Goal: Information Seeking & Learning: Learn about a topic

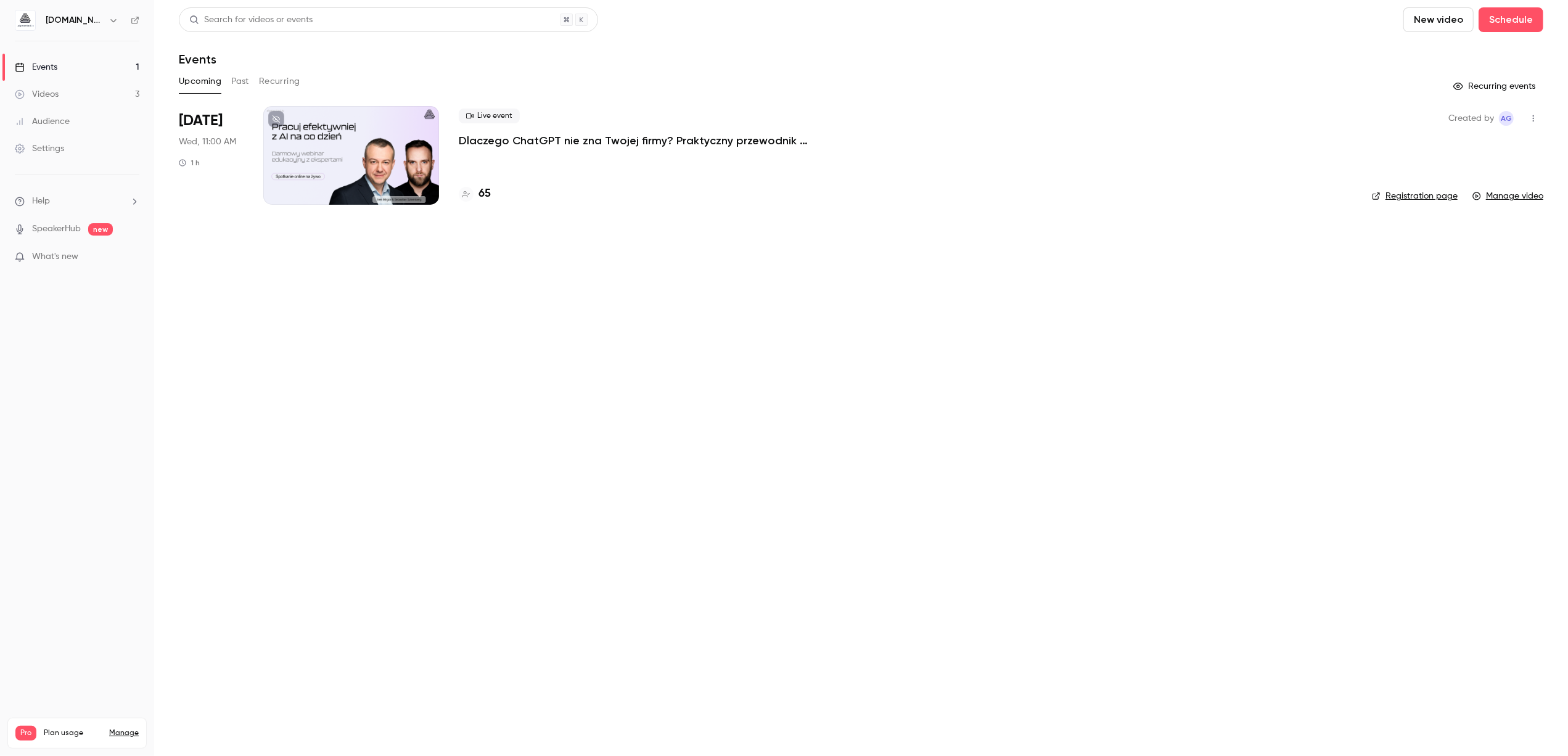
click at [58, 85] on link "Videos 3" at bounding box center [77, 94] width 154 height 27
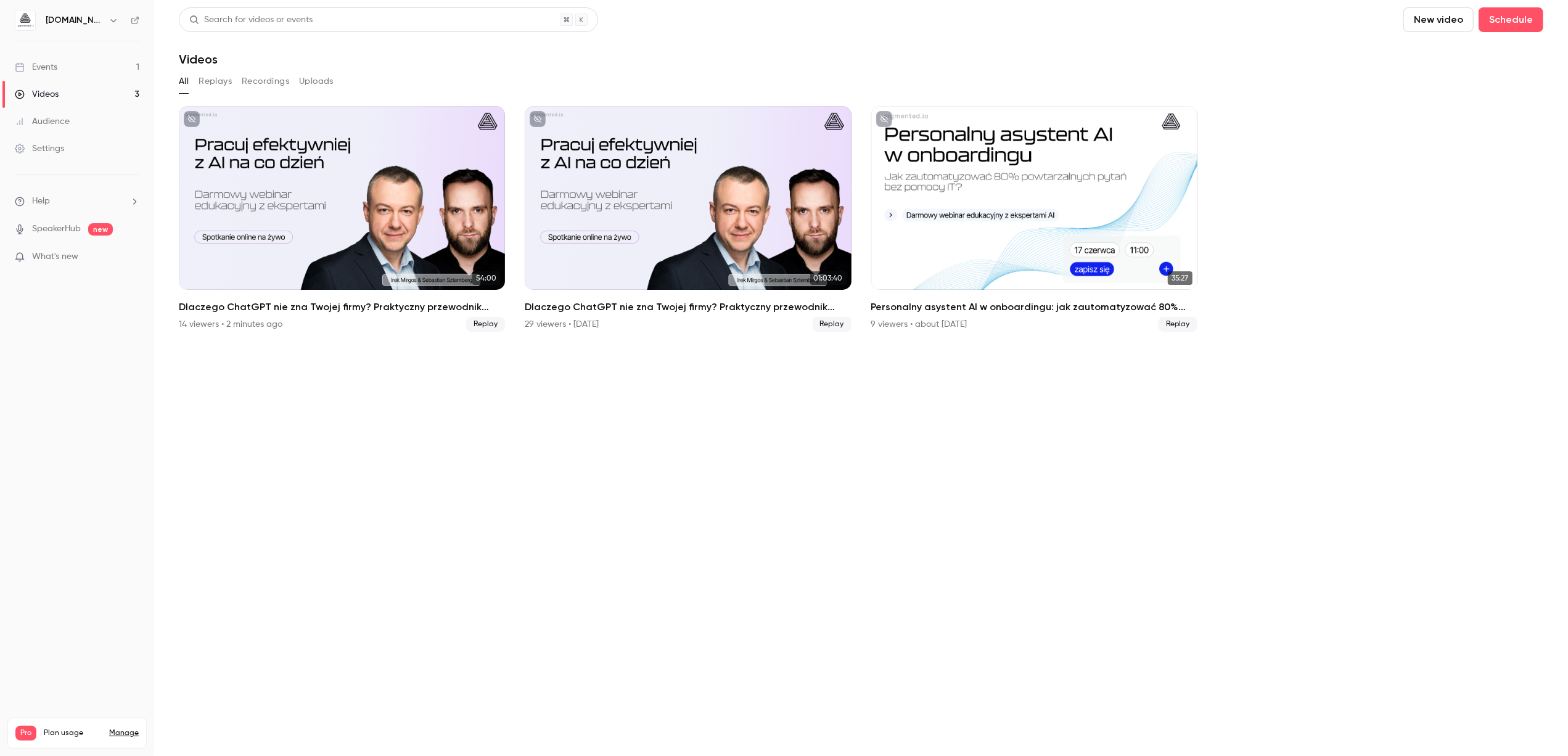
click at [54, 68] on div "Events" at bounding box center [35, 67] width 43 height 12
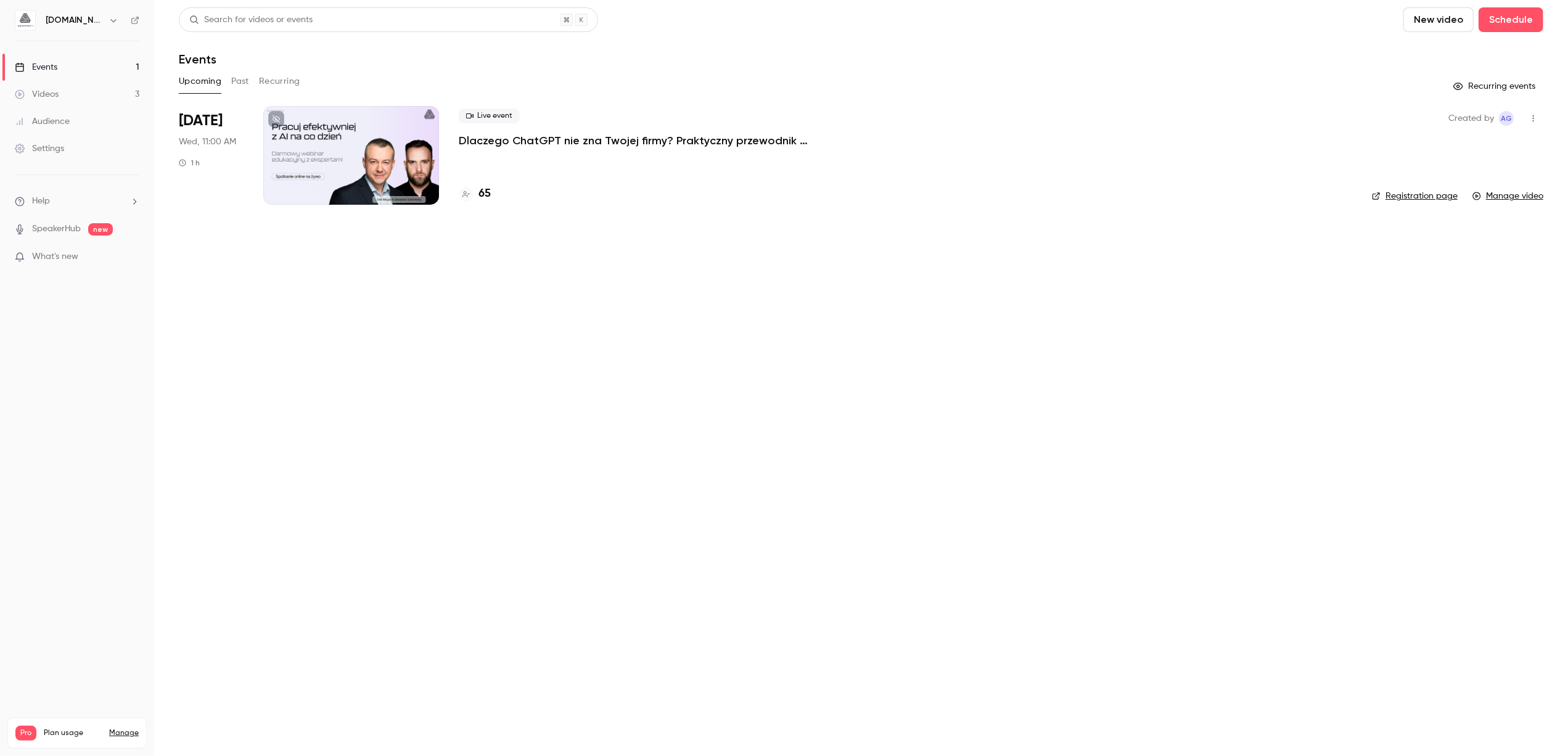
click at [57, 93] on div "Videos" at bounding box center [36, 93] width 44 height 12
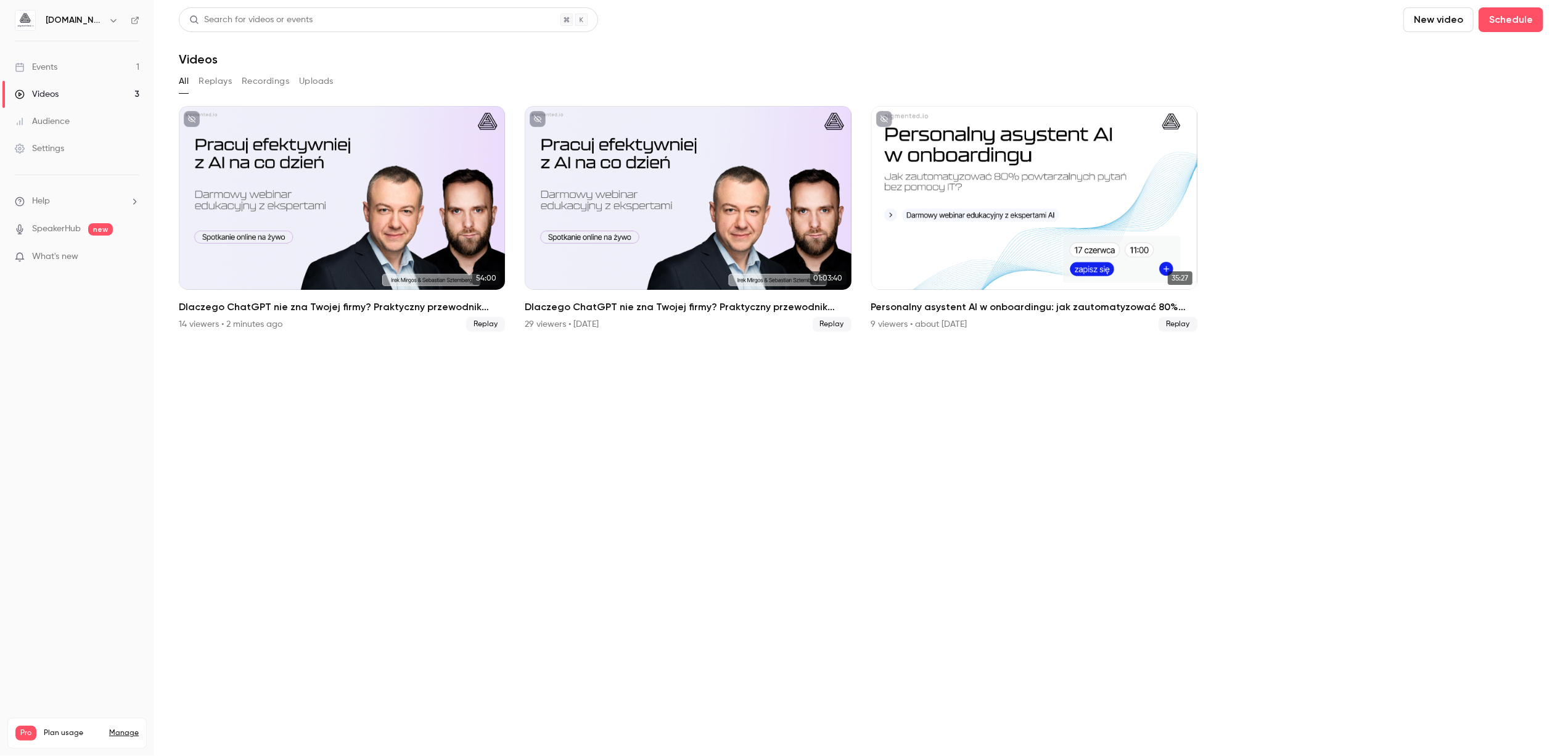
click at [91, 62] on link "Events 1" at bounding box center [77, 68] width 154 height 27
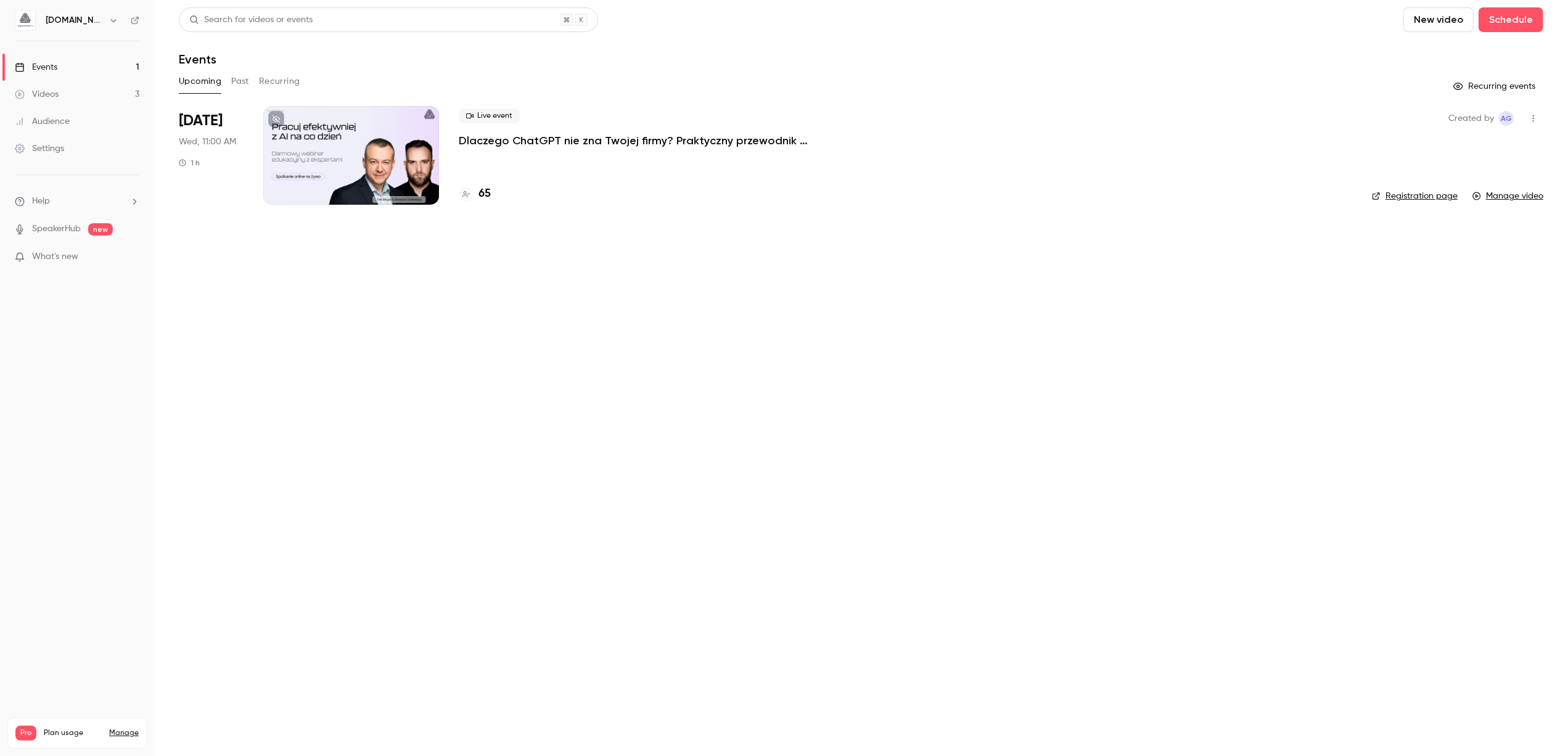
click at [80, 97] on link "Videos 3" at bounding box center [77, 94] width 154 height 27
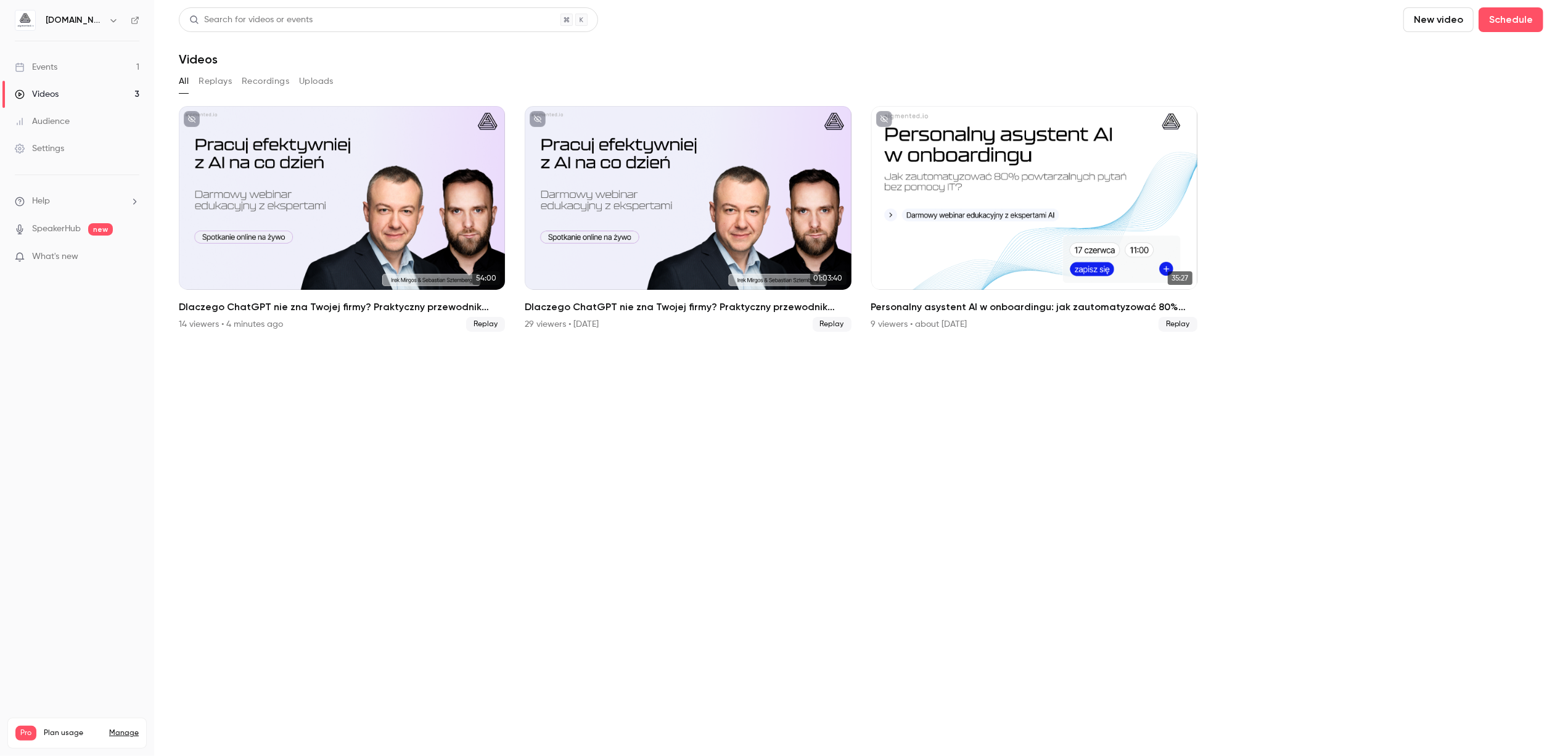
click at [66, 69] on link "Events 1" at bounding box center [77, 68] width 154 height 27
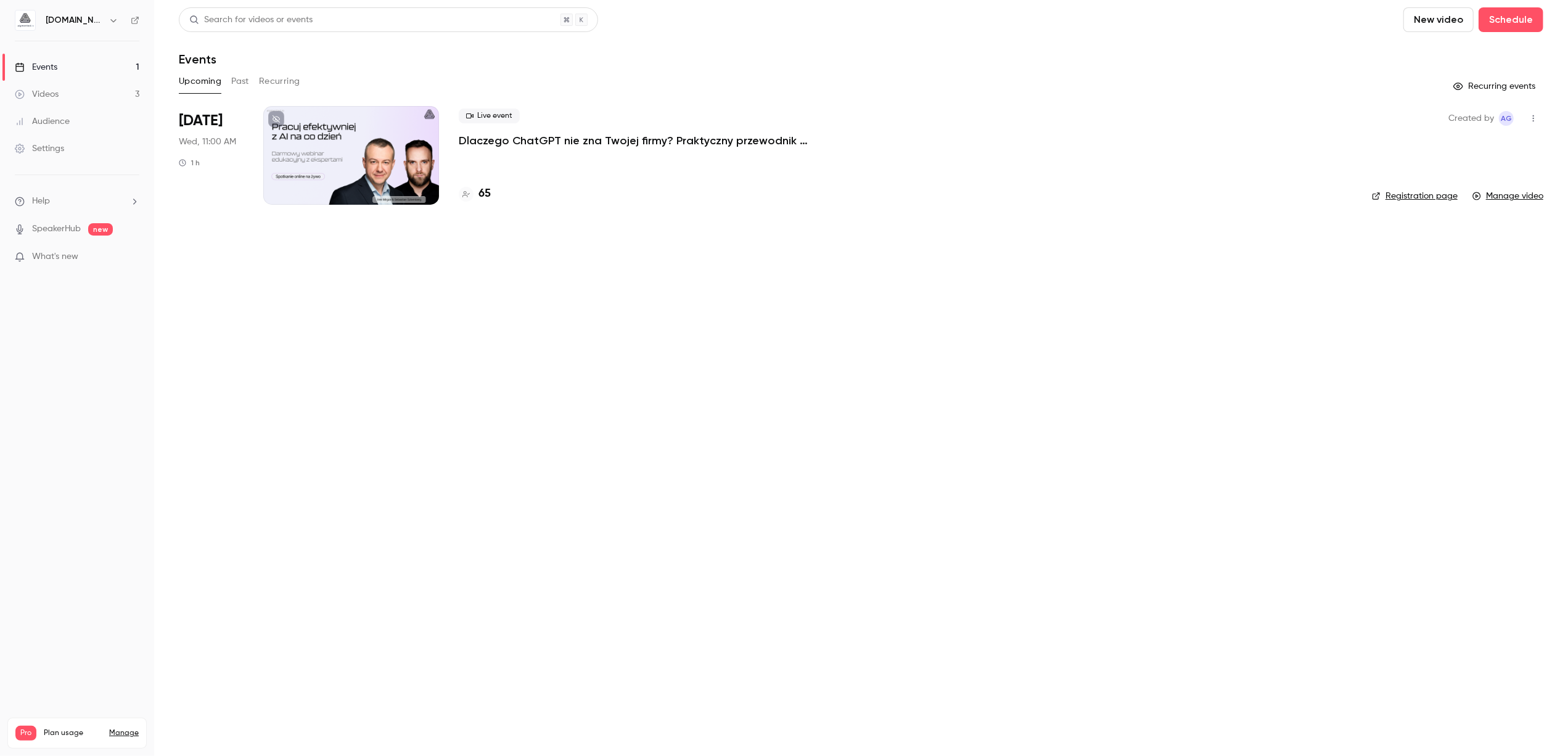
click at [385, 154] on div at bounding box center [351, 156] width 176 height 98
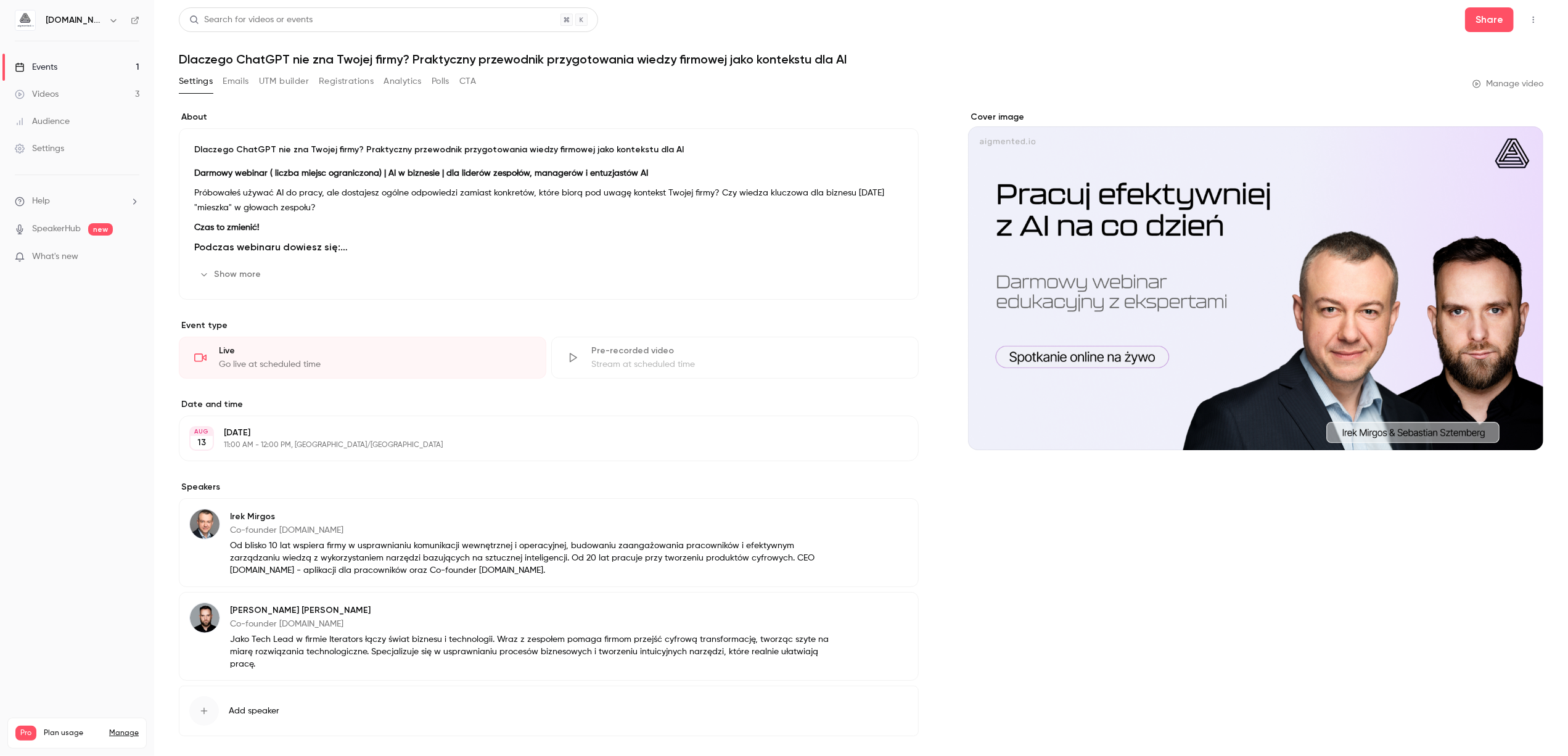
click at [397, 87] on button "Analytics" at bounding box center [402, 81] width 38 height 19
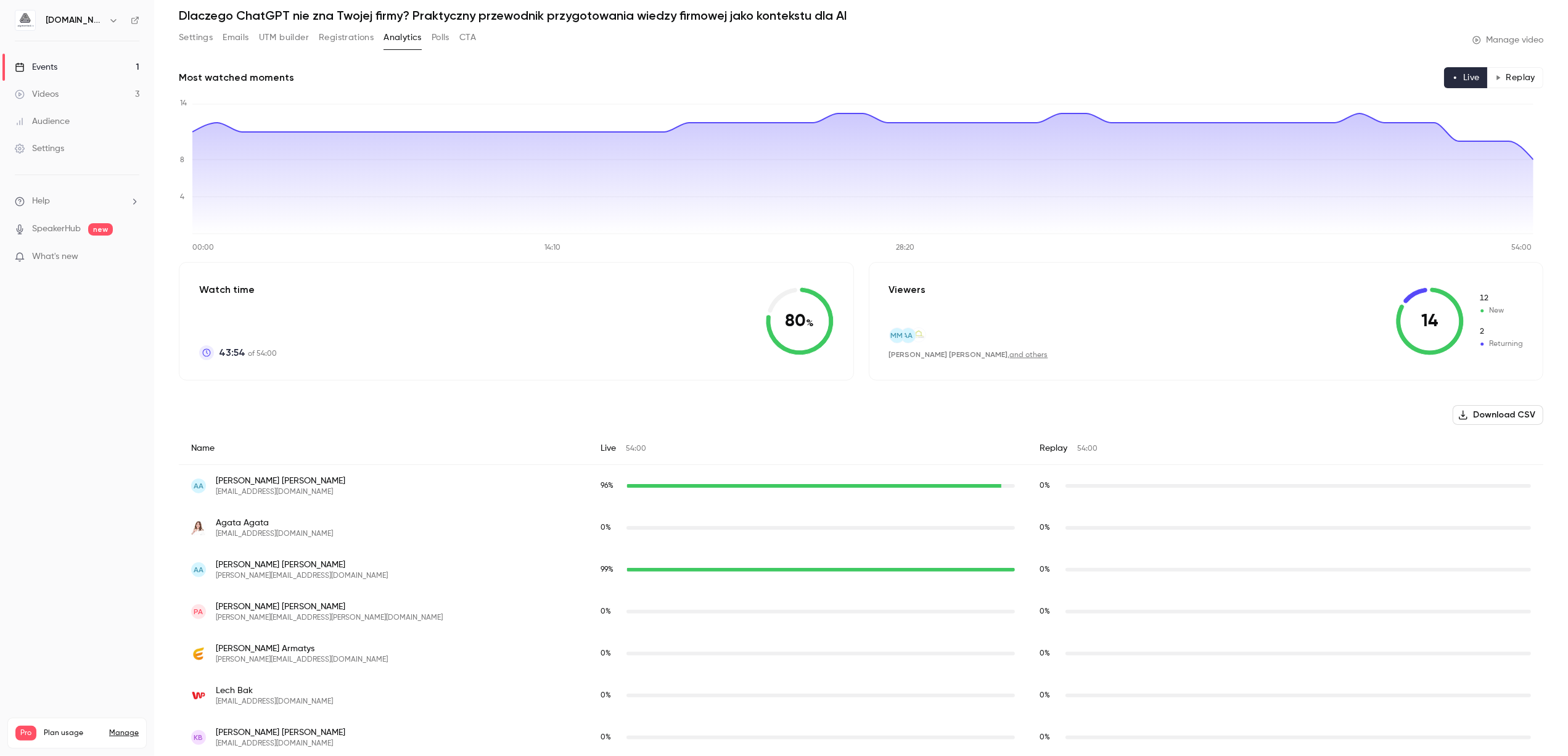
scroll to position [53, 0]
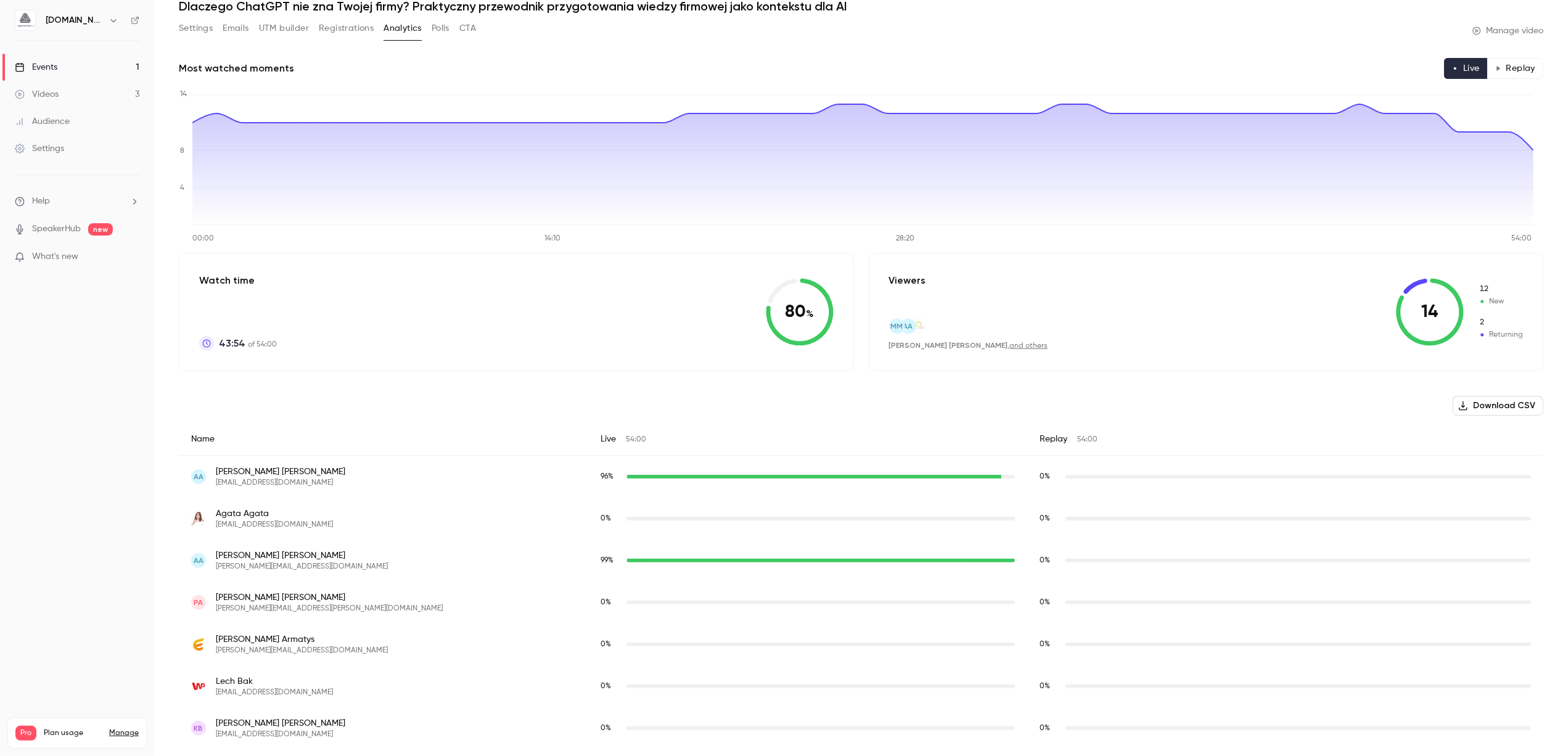
click at [1424, 345] on icon at bounding box center [1430, 312] width 68 height 68
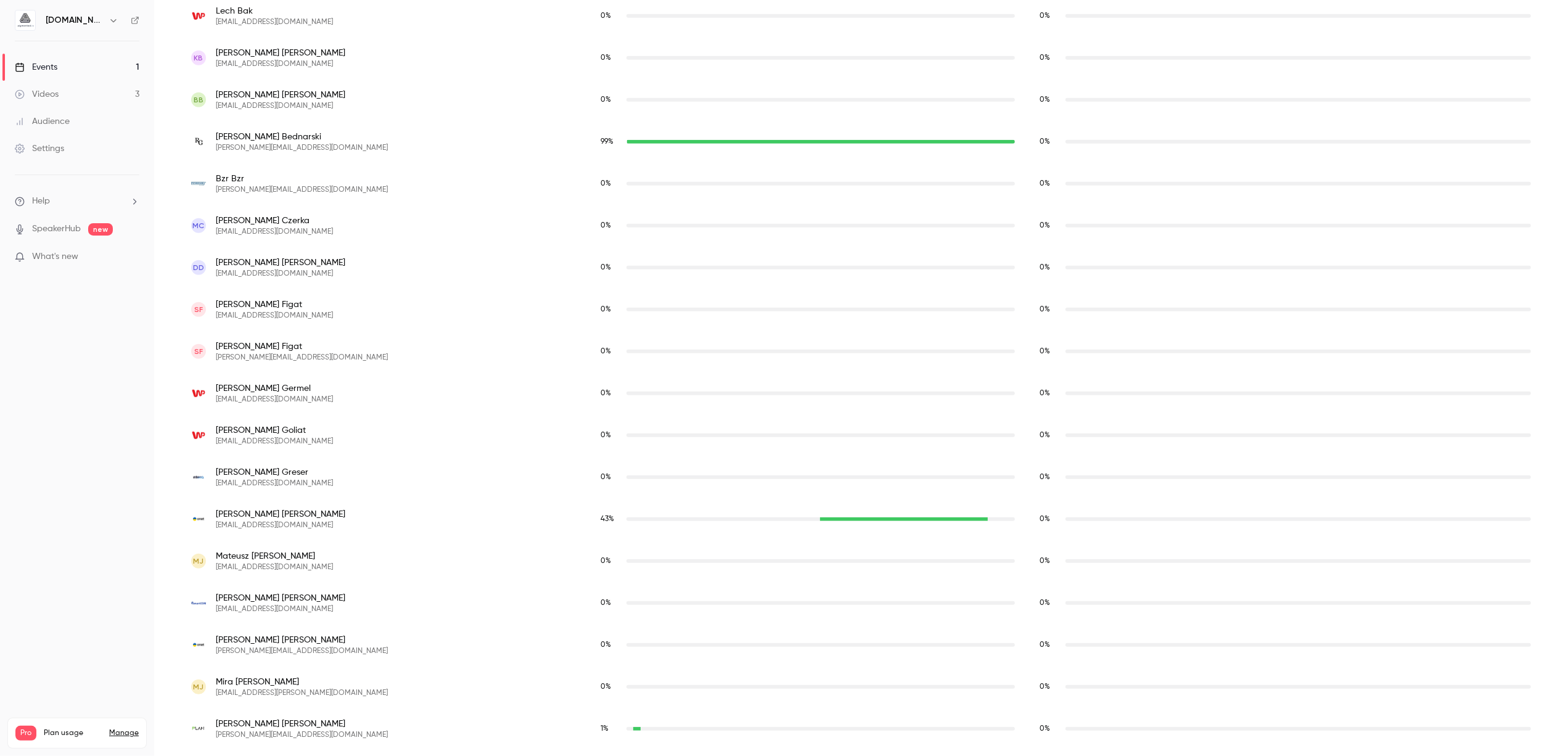
scroll to position [0, 0]
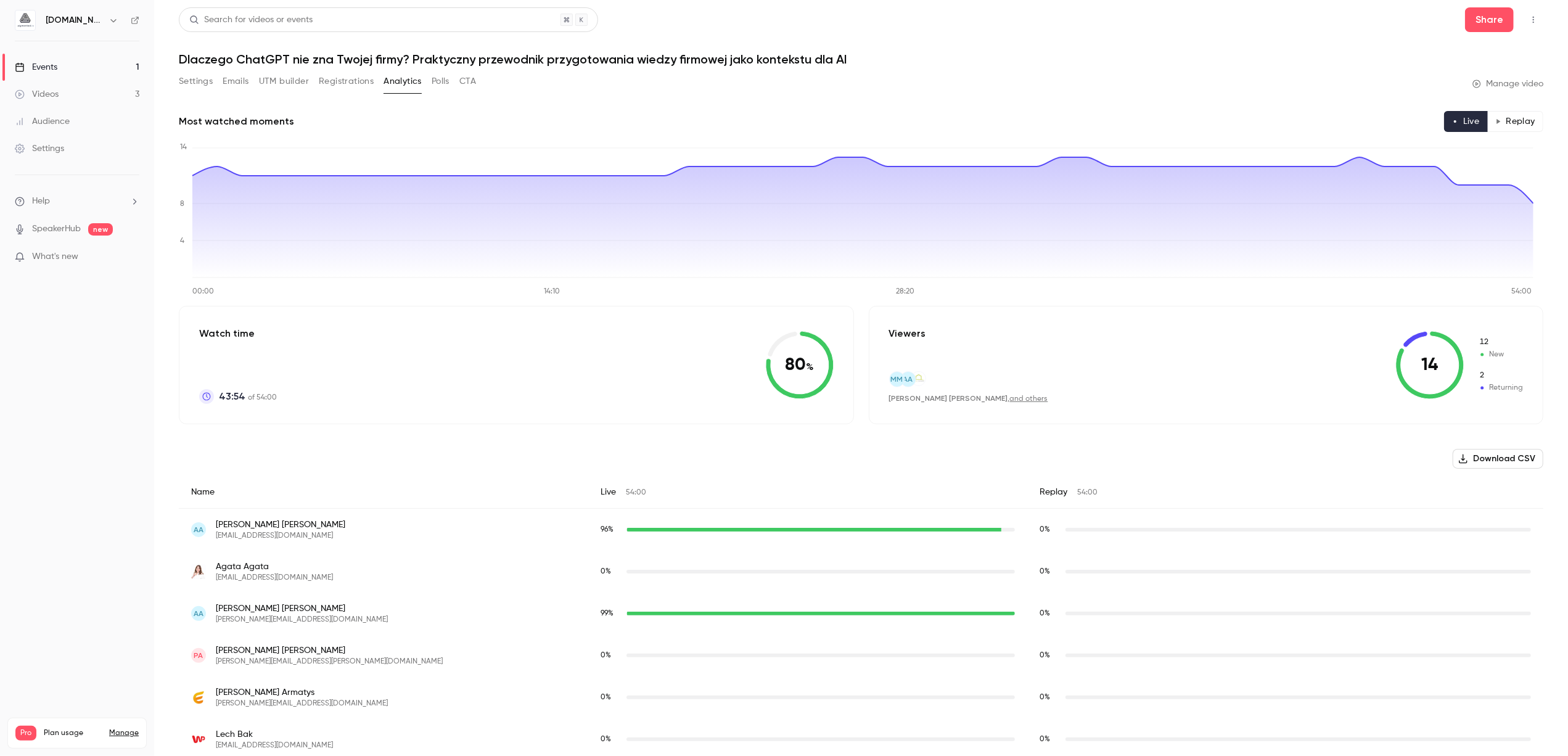
click at [1512, 131] on button "Replay" at bounding box center [1516, 122] width 56 height 21
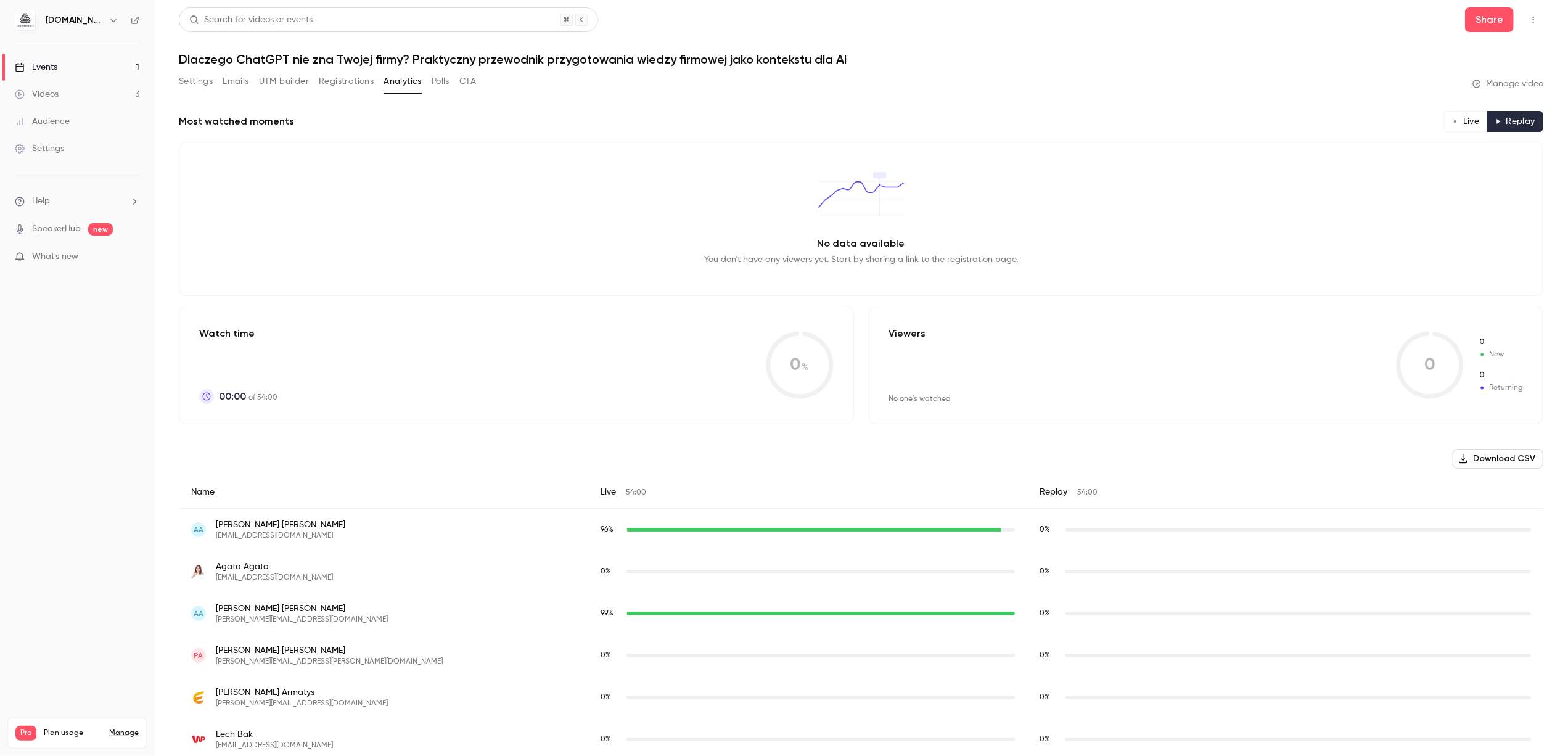
click at [1453, 123] on icon "button" at bounding box center [1456, 122] width 6 height 6
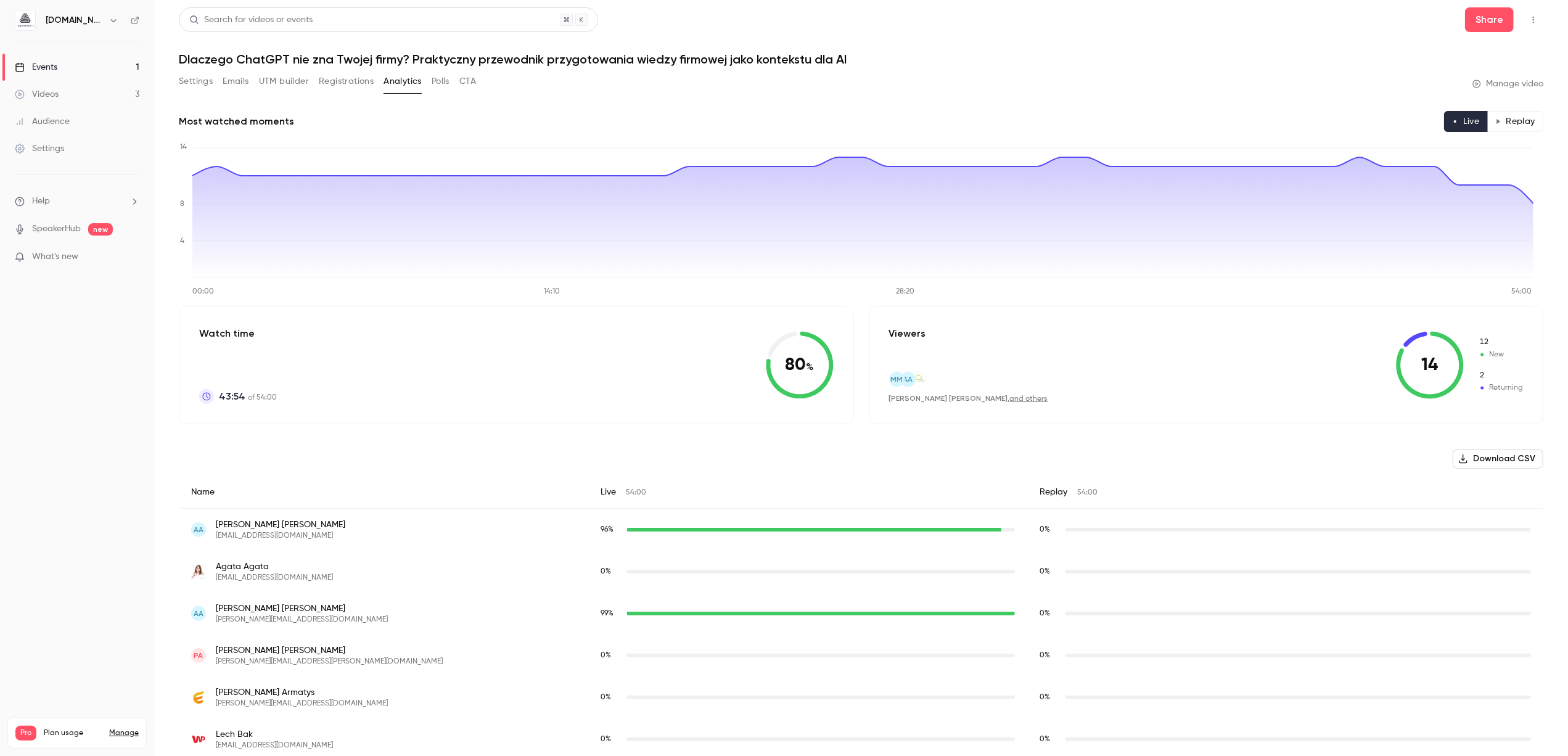
click at [1515, 125] on button "Replay" at bounding box center [1516, 122] width 56 height 21
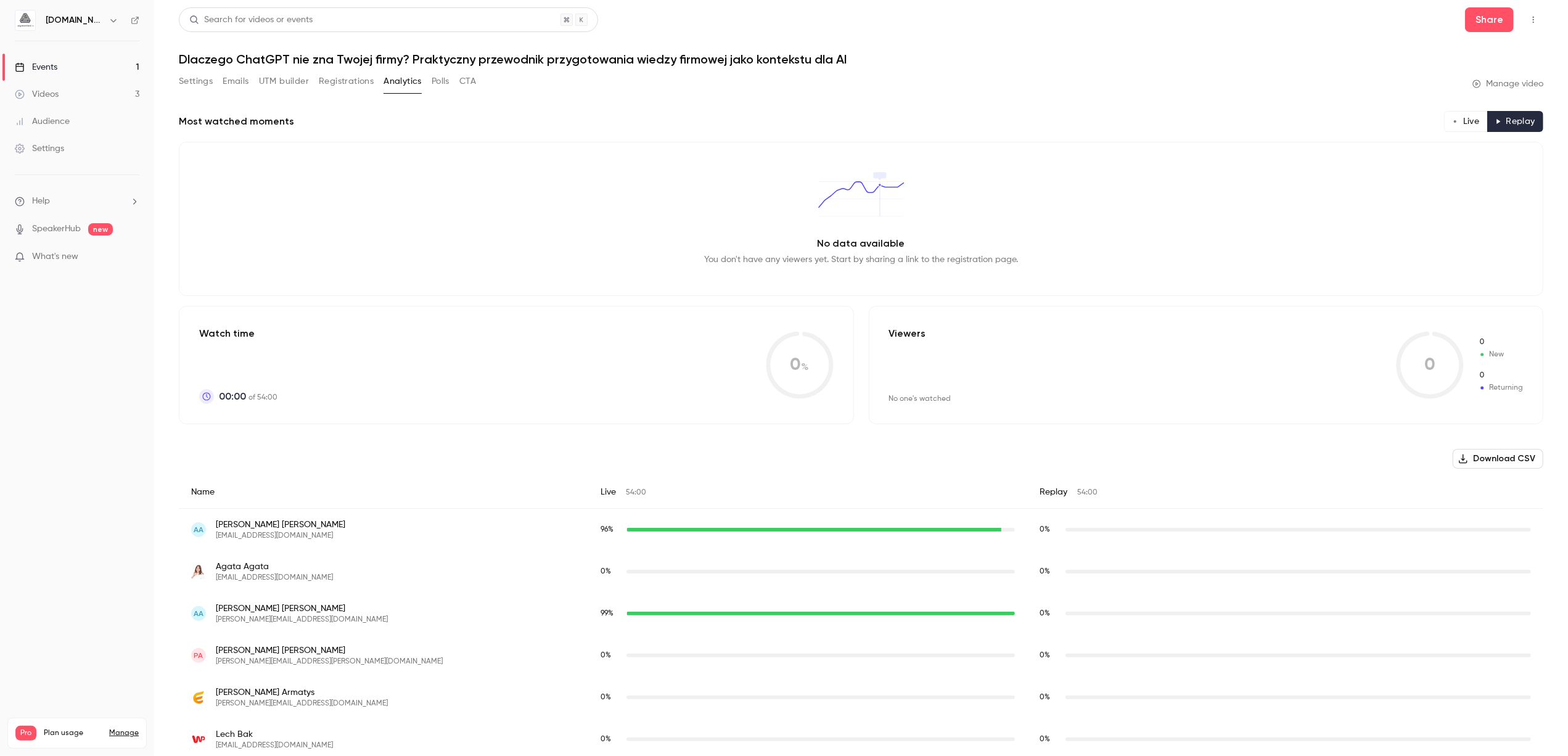
click at [1453, 122] on icon "button" at bounding box center [1456, 122] width 6 height 6
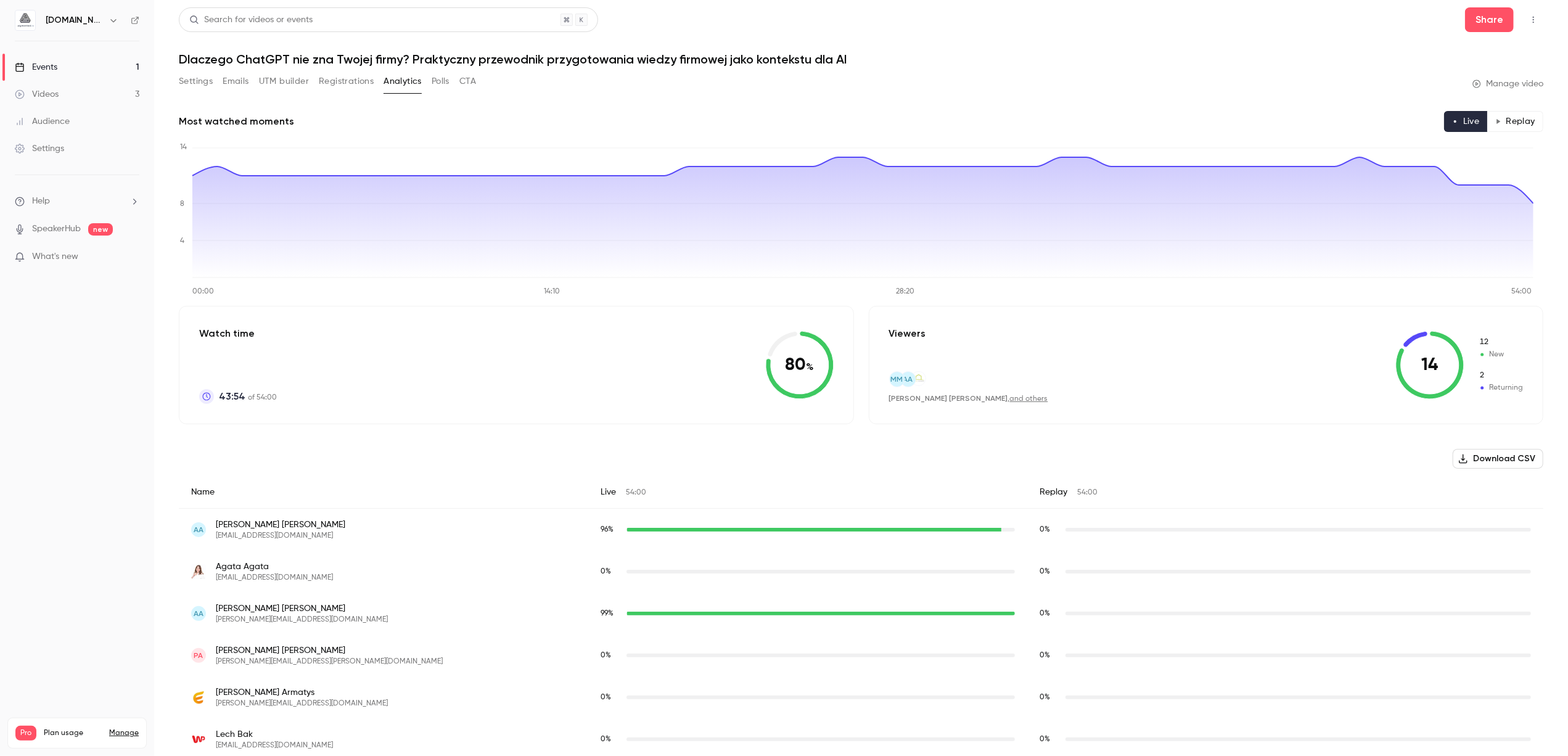
click at [90, 67] on link "Events 1" at bounding box center [77, 68] width 154 height 27
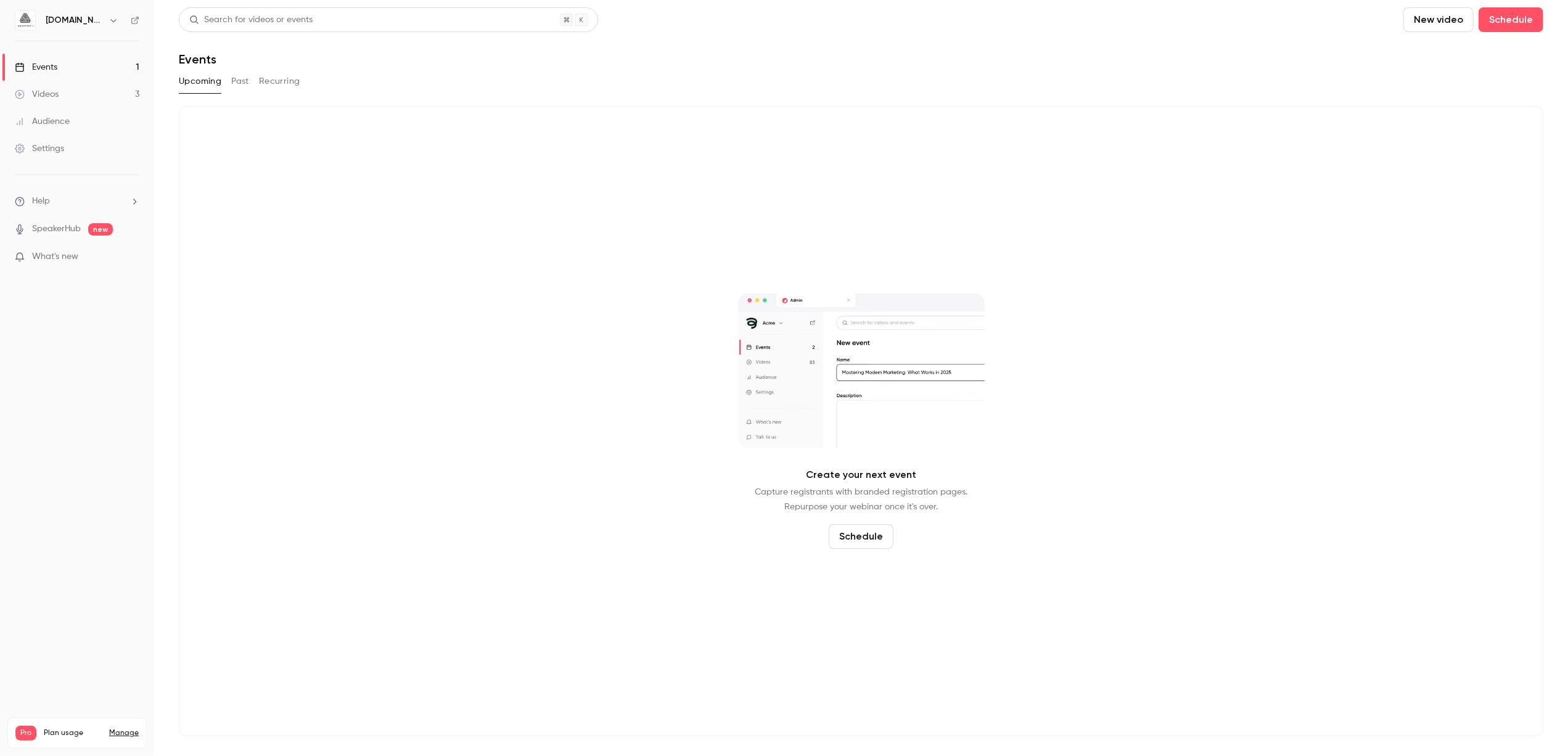
click at [88, 89] on link "Videos 3" at bounding box center [77, 94] width 154 height 27
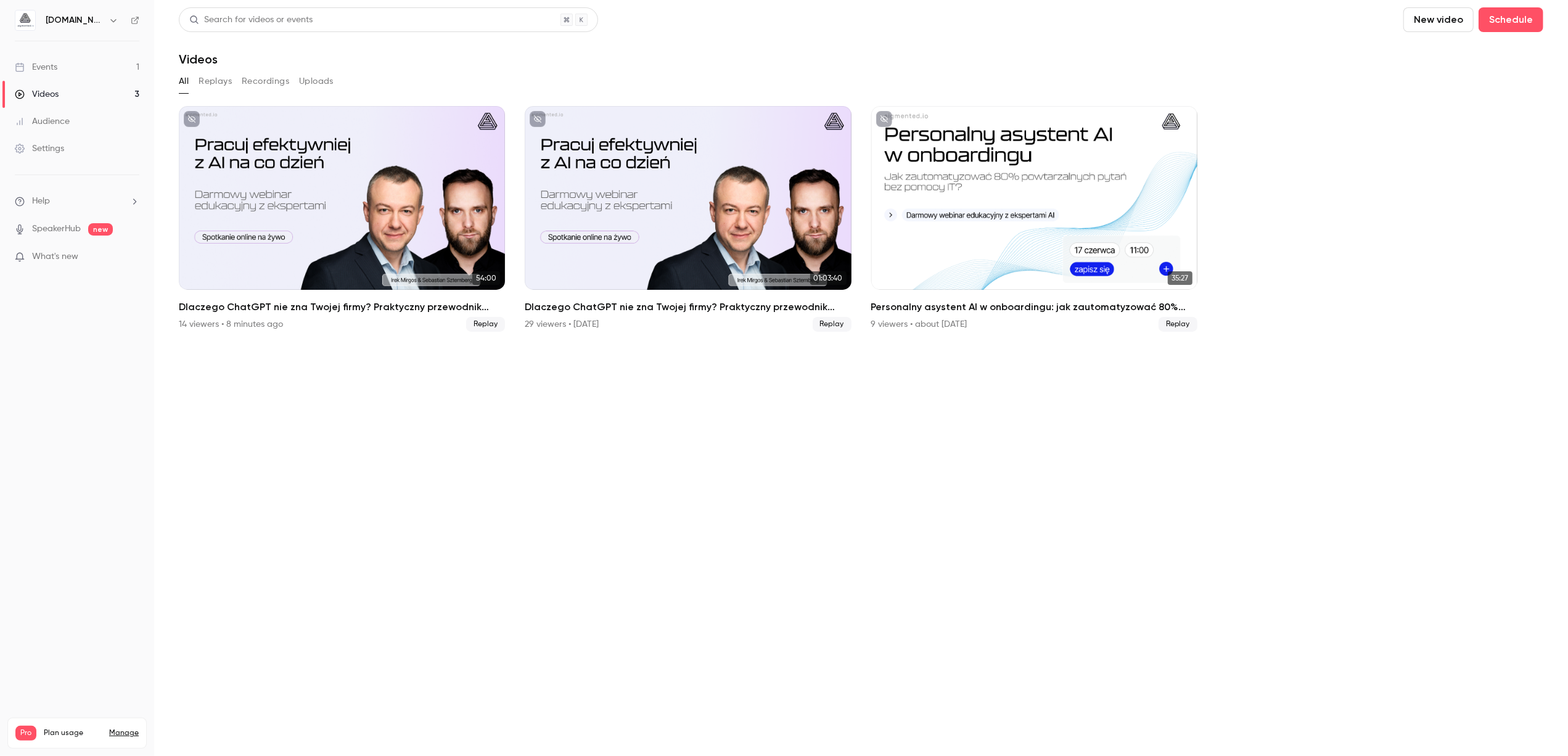
click at [78, 56] on link "Events 1" at bounding box center [77, 68] width 154 height 27
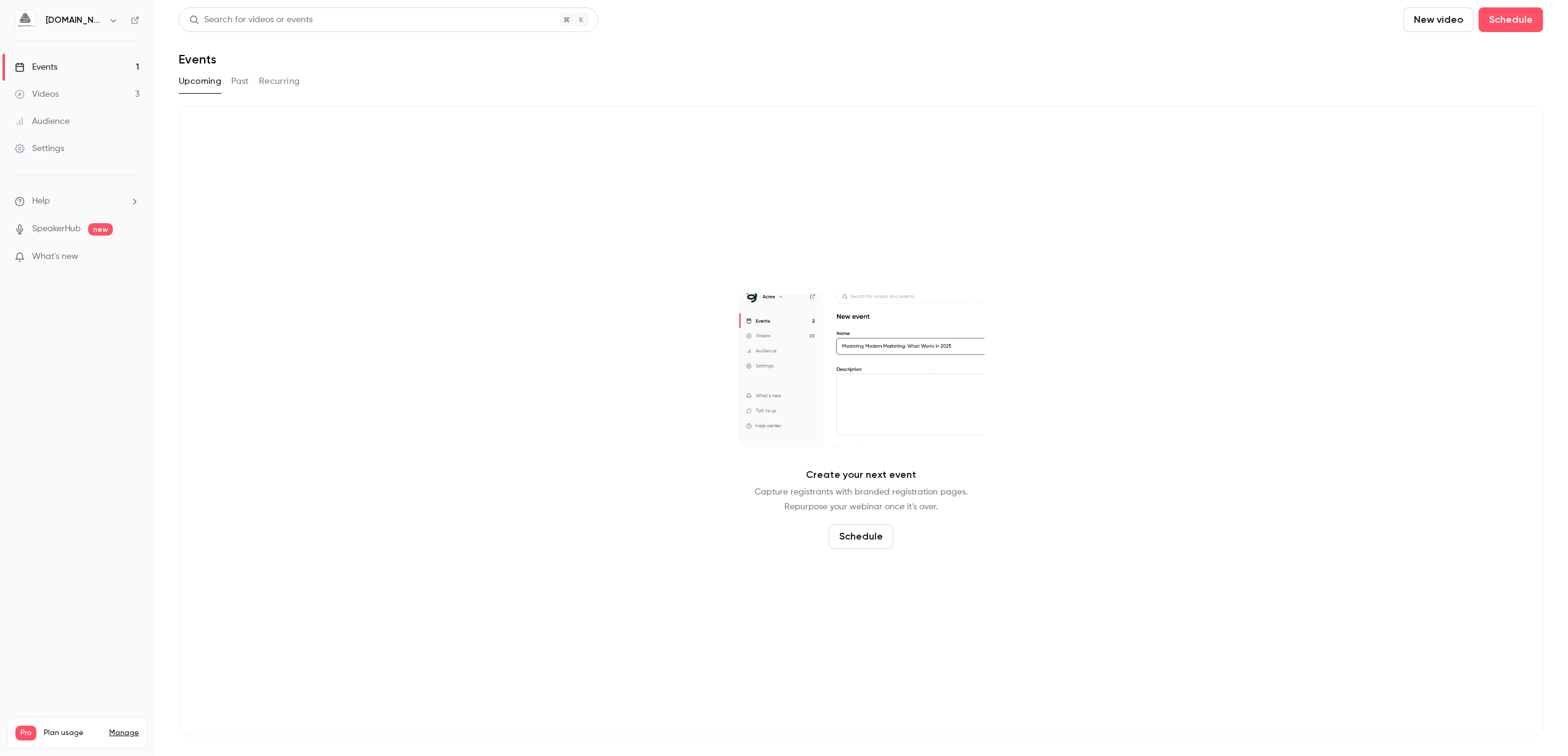
click at [65, 93] on link "Videos 3" at bounding box center [77, 94] width 154 height 27
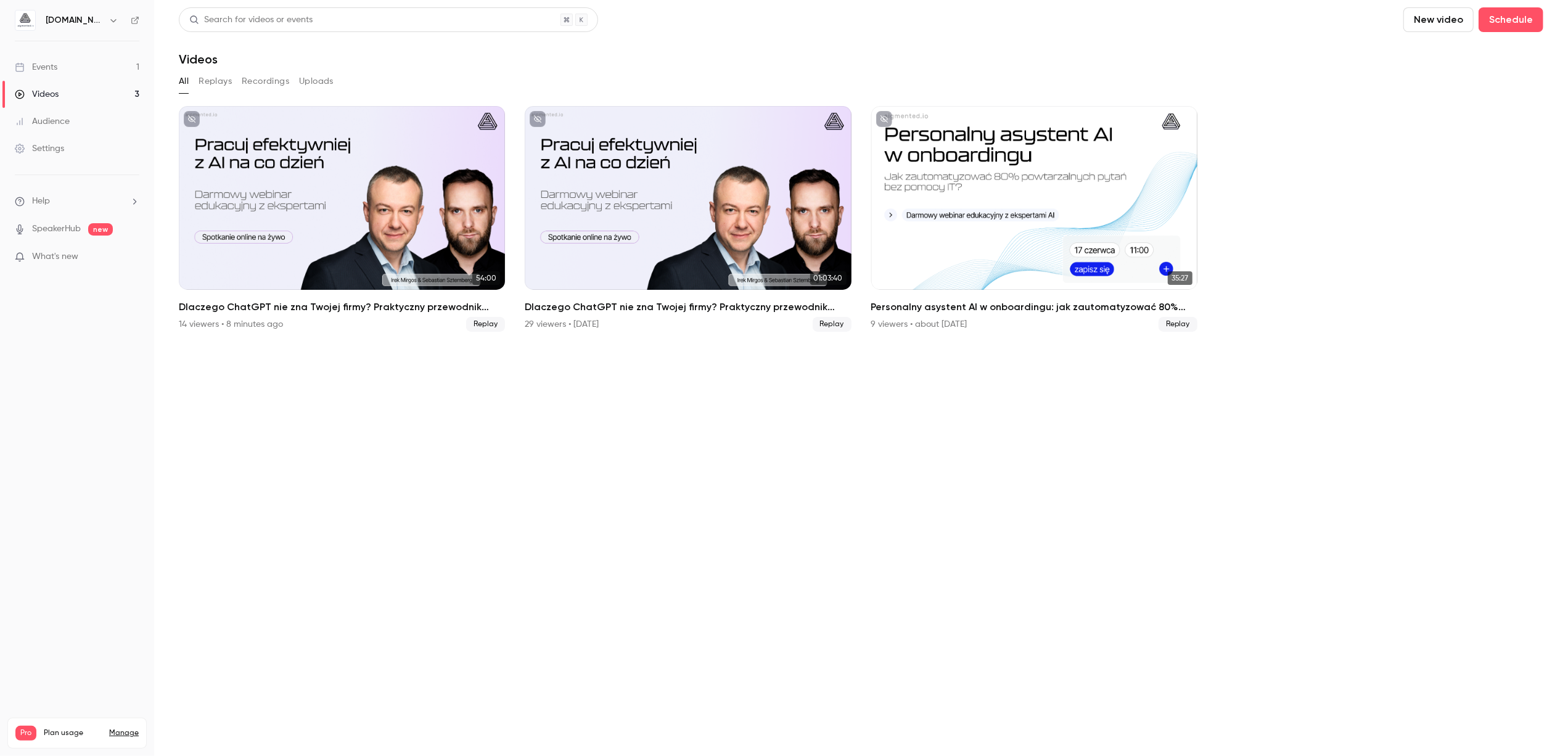
click at [35, 122] on div "Audience" at bounding box center [42, 121] width 55 height 12
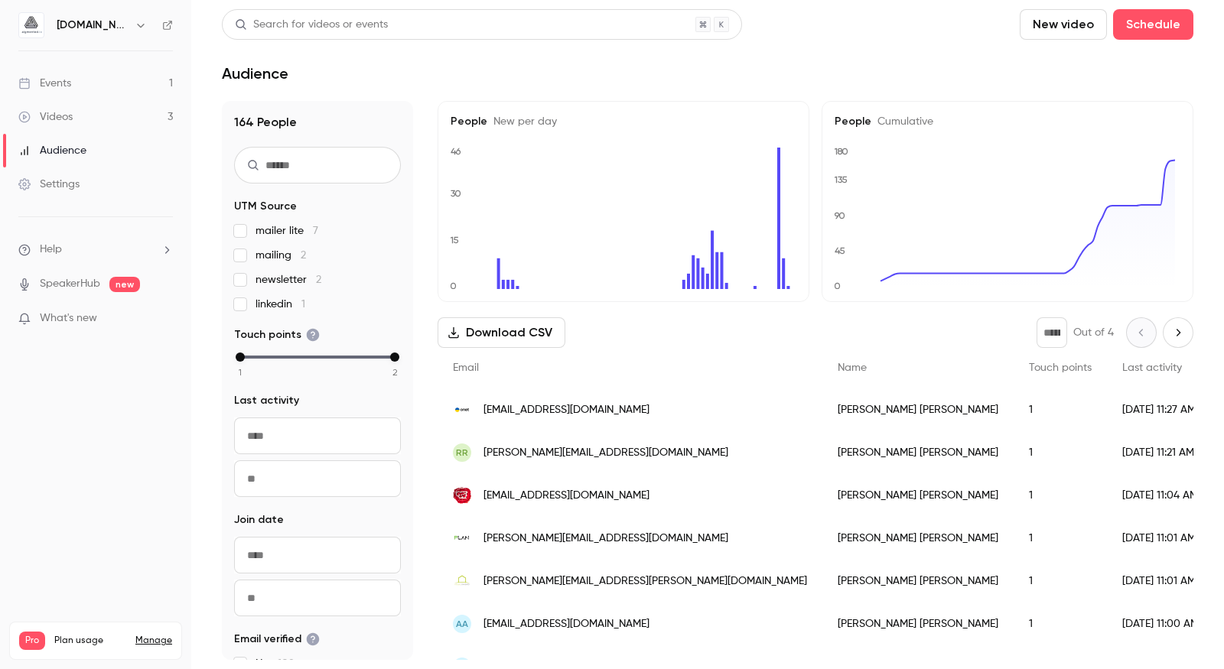
click at [88, 123] on link "Videos 3" at bounding box center [95, 117] width 191 height 34
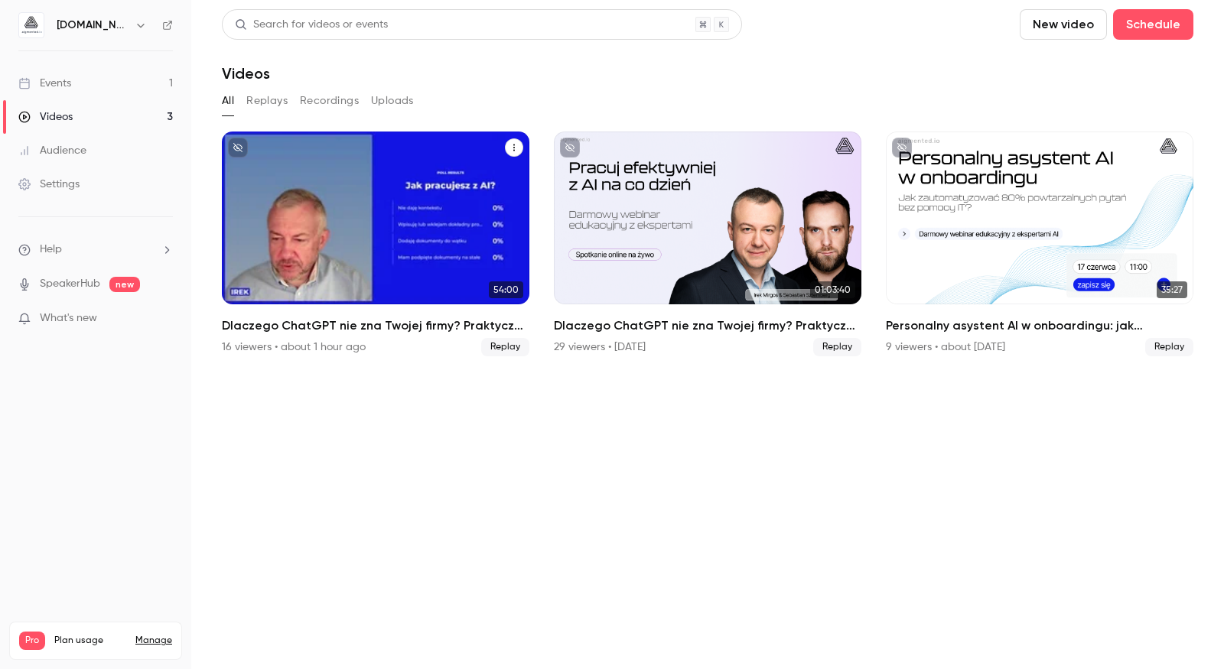
click at [353, 330] on h2 "Dlaczego ChatGPT nie zna Twojej firmy? Praktyczny przewodnik przygotowania wied…" at bounding box center [376, 326] width 308 height 18
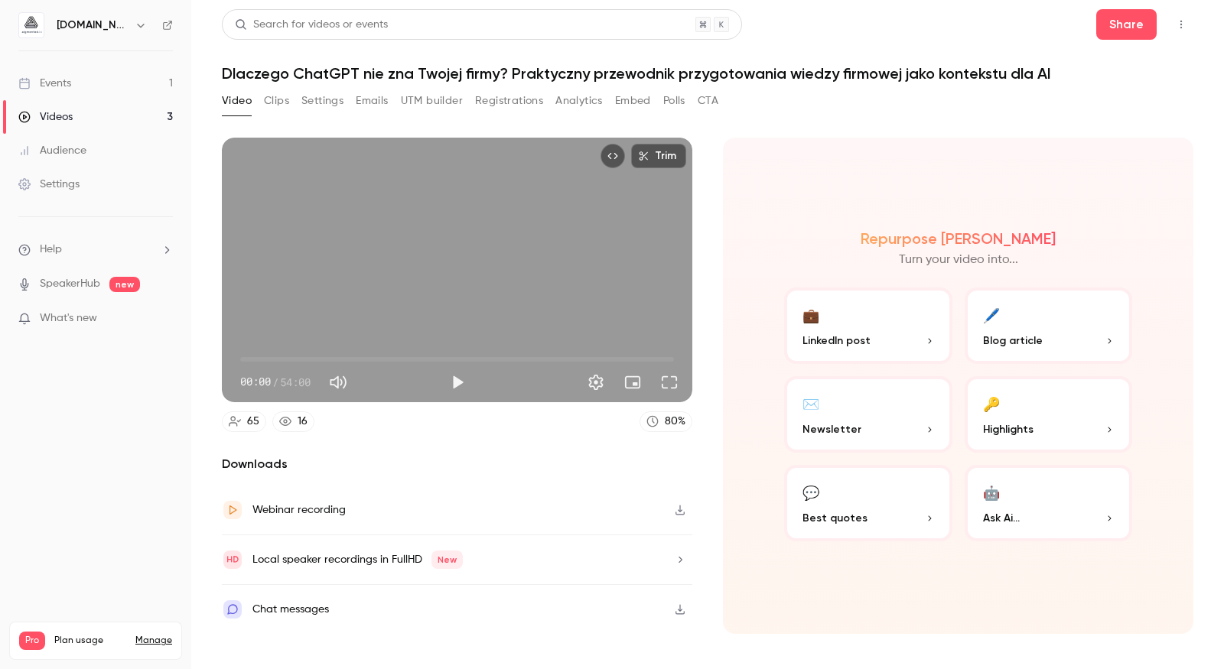
click at [584, 108] on button "Analytics" at bounding box center [578, 101] width 47 height 24
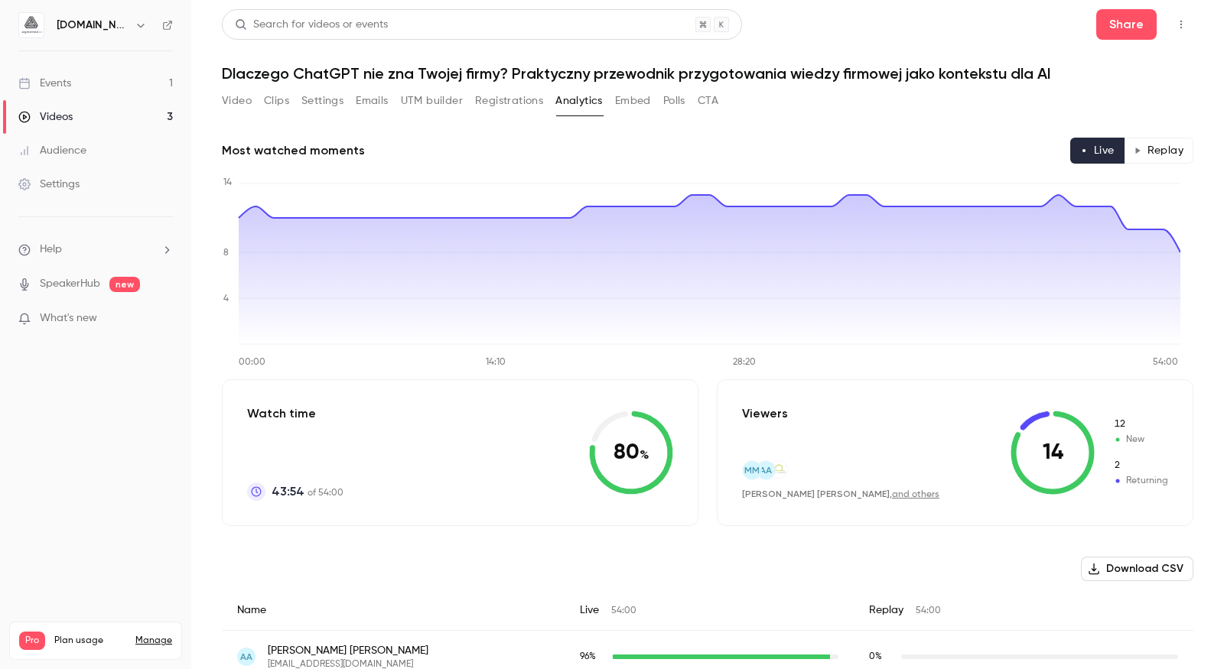
click at [1158, 151] on button "Replay" at bounding box center [1159, 151] width 70 height 26
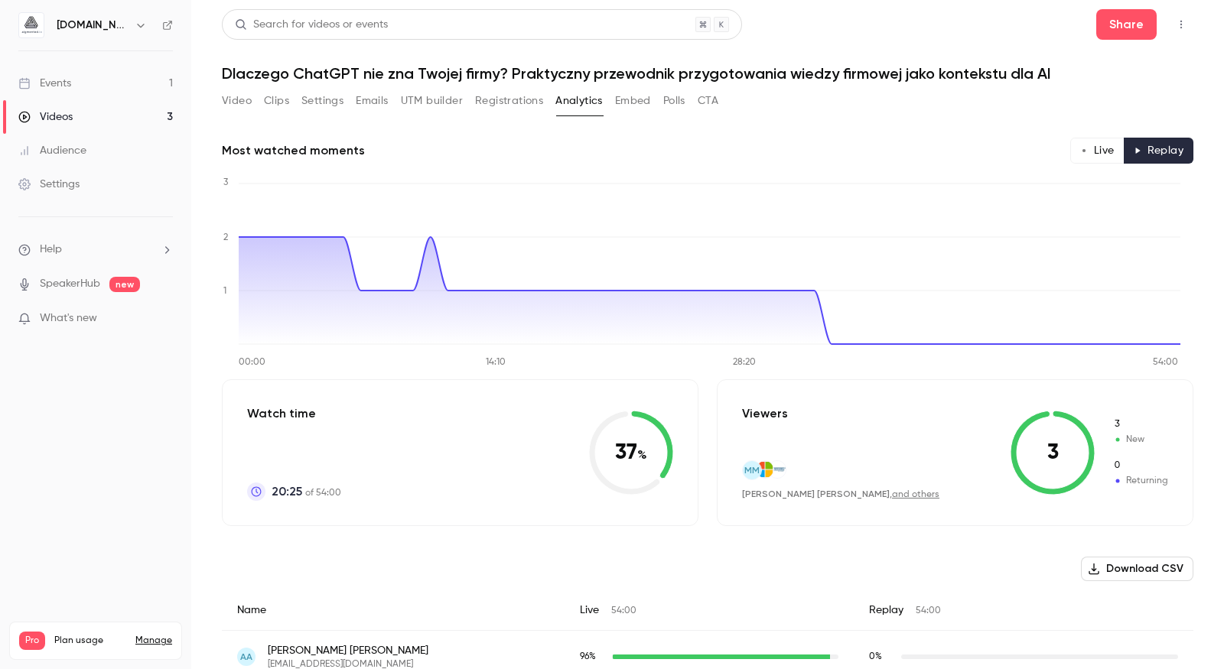
click at [1092, 150] on button "Live" at bounding box center [1097, 151] width 54 height 26
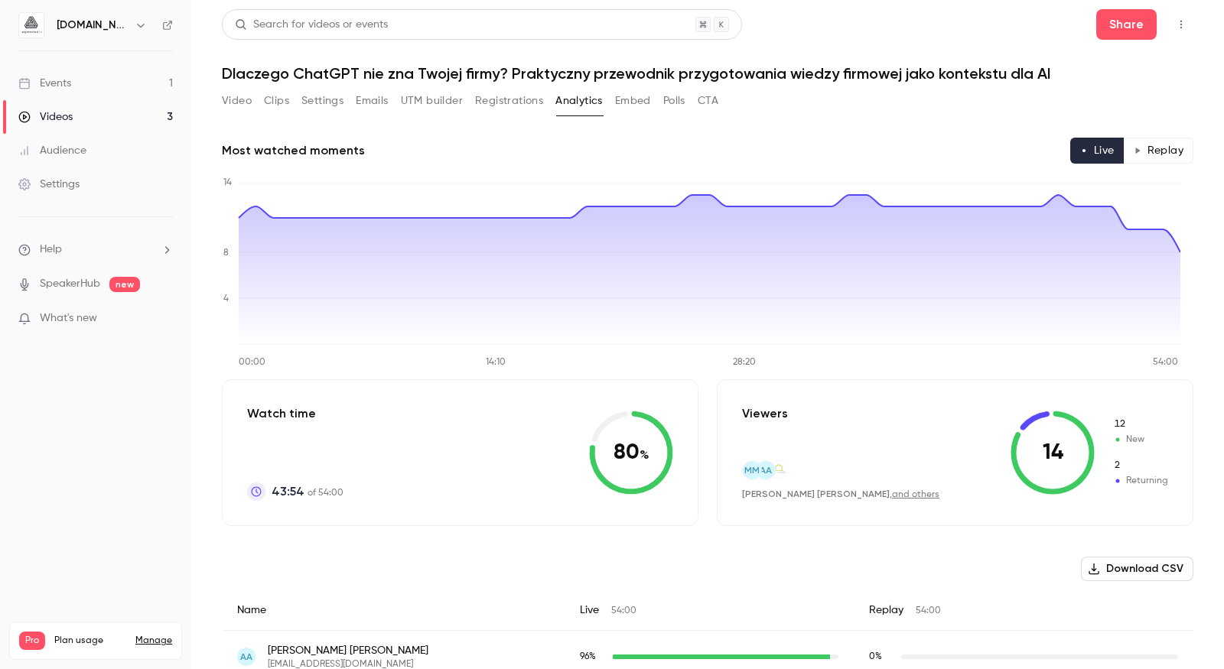
click at [120, 109] on link "Videos 3" at bounding box center [95, 117] width 191 height 34
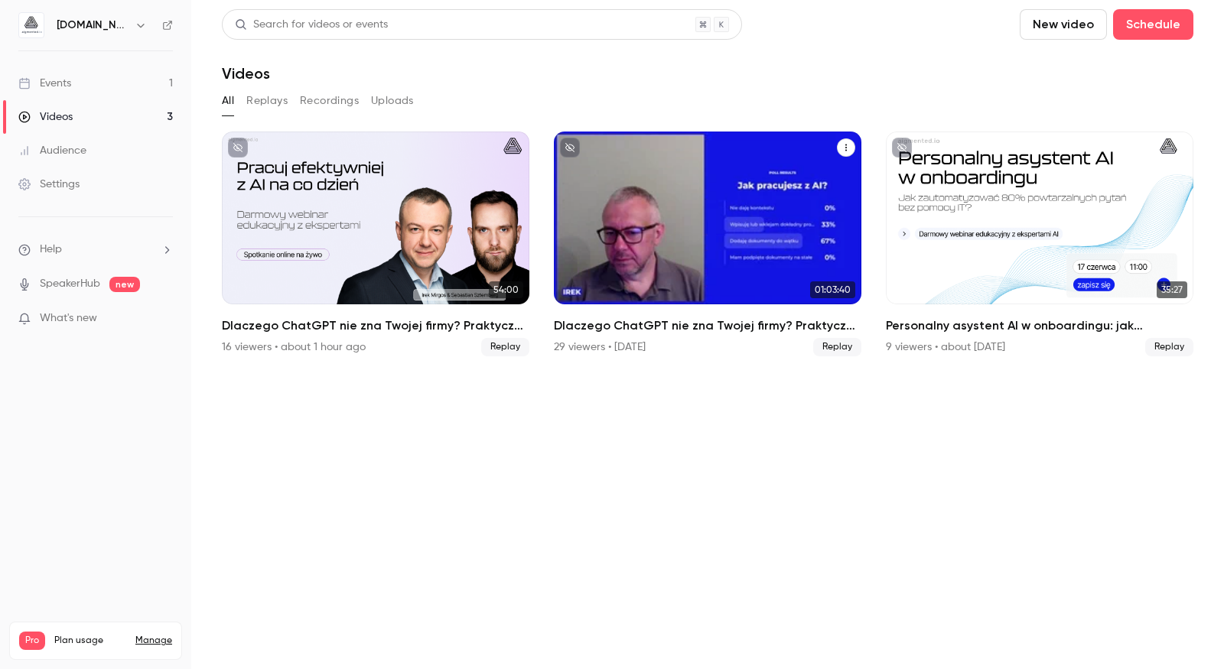
click at [702, 210] on div "Dlaczego ChatGPT nie zna Twojej firmy? Praktyczny przewodnik przygotowania wied…" at bounding box center [708, 218] width 308 height 173
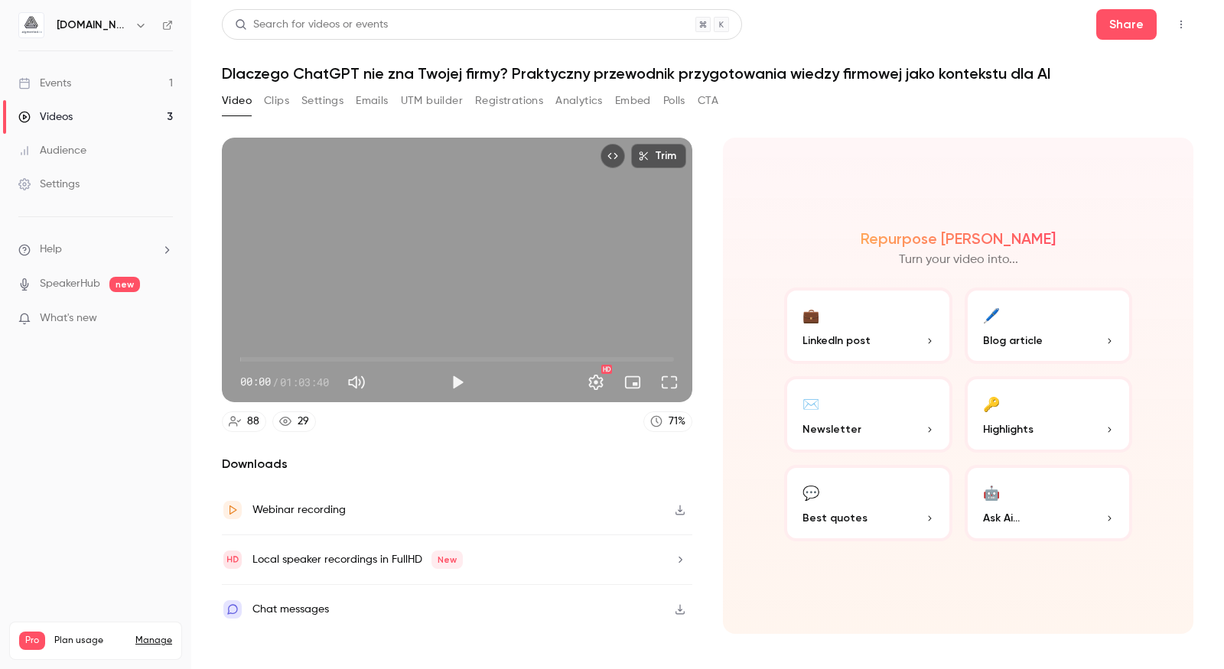
click at [584, 102] on button "Analytics" at bounding box center [578, 101] width 47 height 24
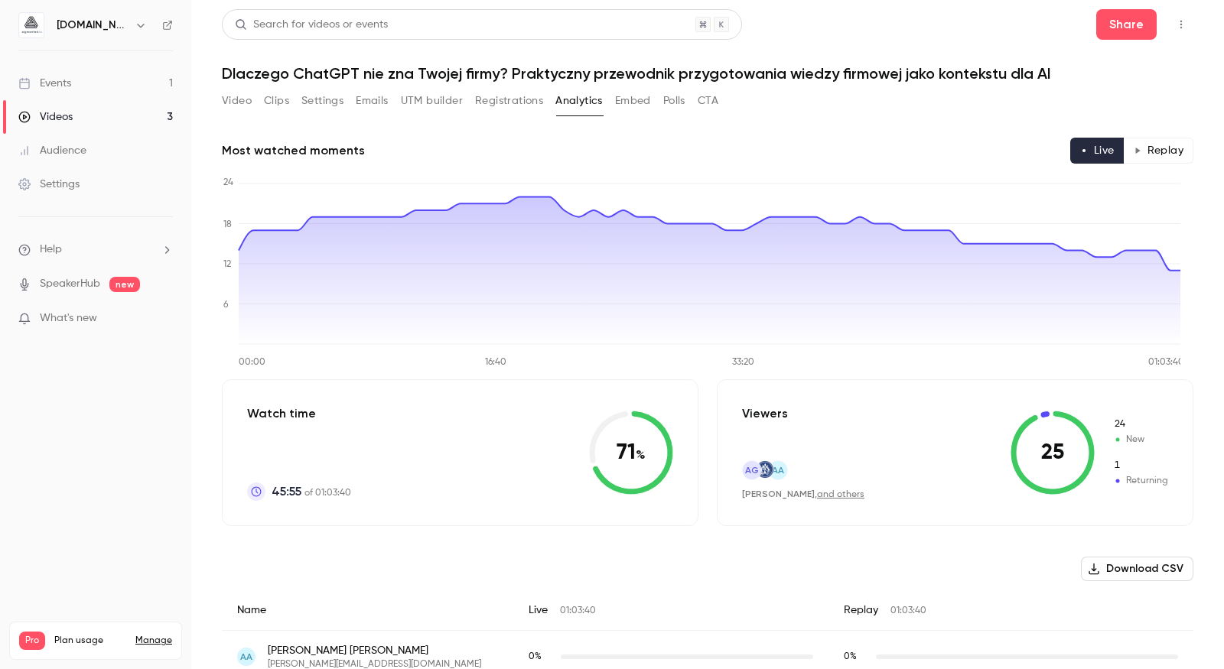
click at [101, 116] on link "Videos 3" at bounding box center [95, 117] width 191 height 34
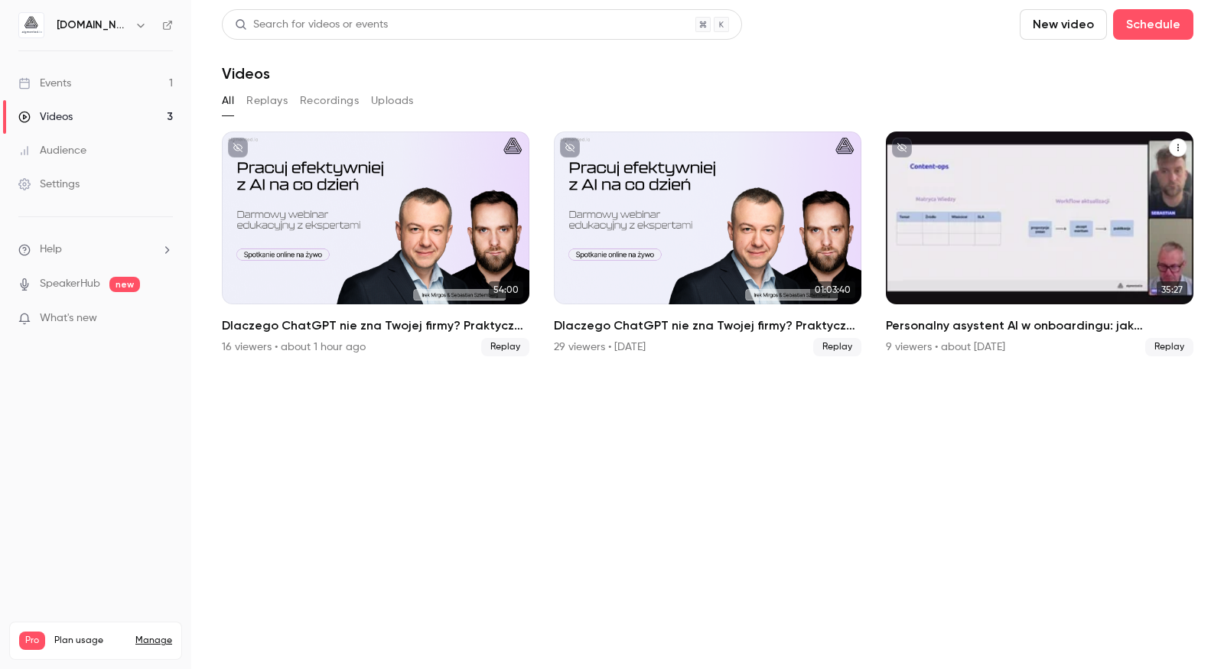
click at [972, 237] on div "Personalny asystent AI w onboardingu: jak zautomatyzować 80% powtarzalnych pyta…" at bounding box center [1040, 218] width 308 height 173
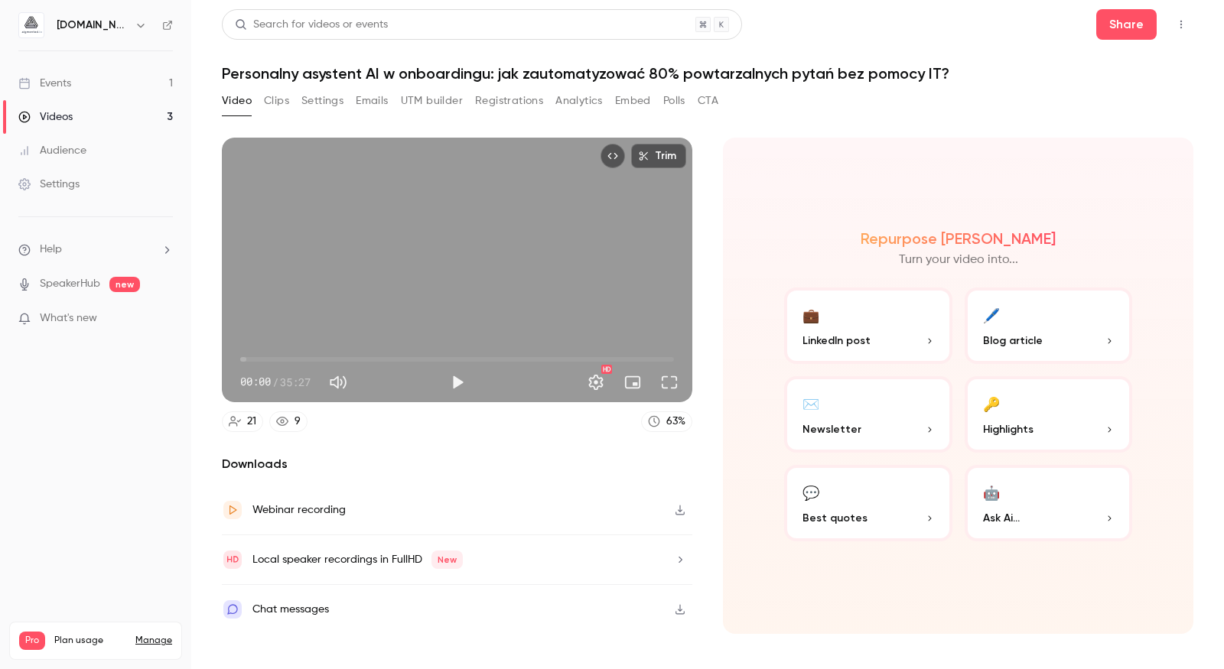
click at [585, 99] on button "Analytics" at bounding box center [578, 101] width 47 height 24
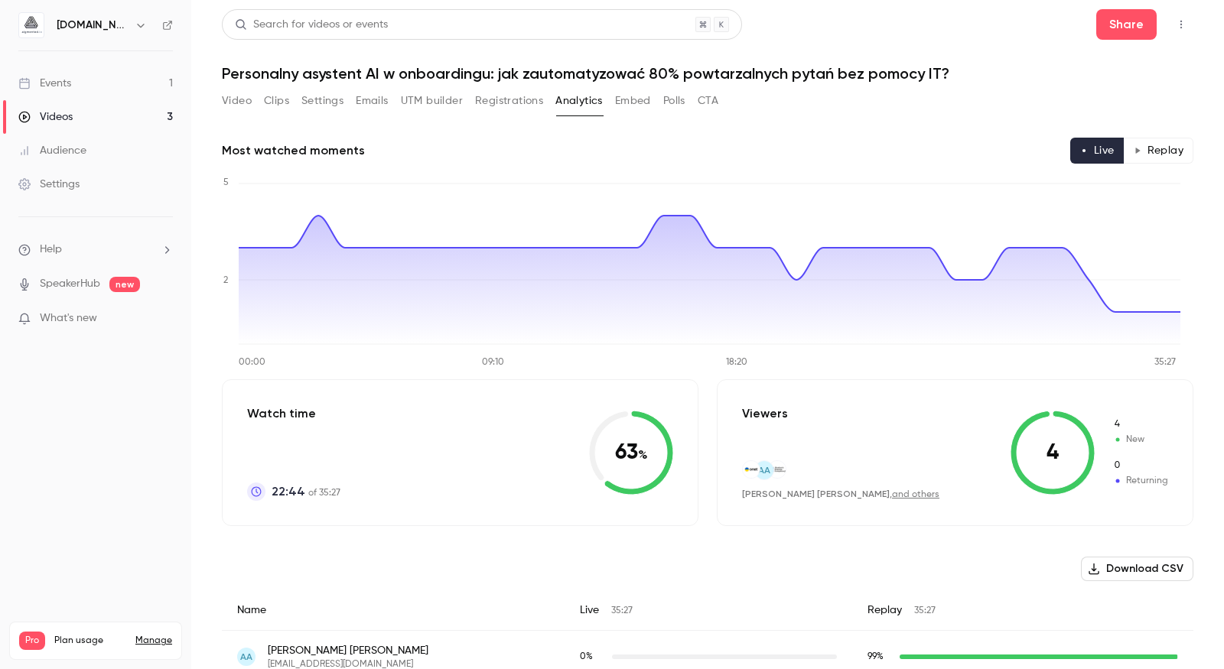
click at [102, 106] on link "Videos 3" at bounding box center [95, 117] width 191 height 34
